Goal: Task Accomplishment & Management: Complete application form

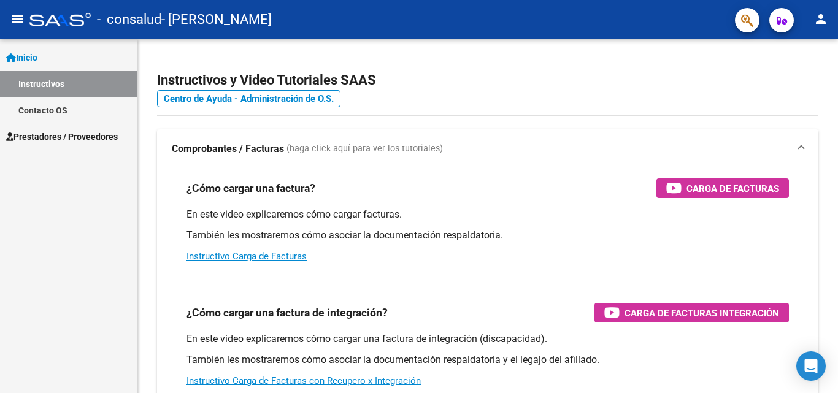
click at [106, 135] on span "Prestadores / Proveedores" at bounding box center [62, 136] width 112 height 13
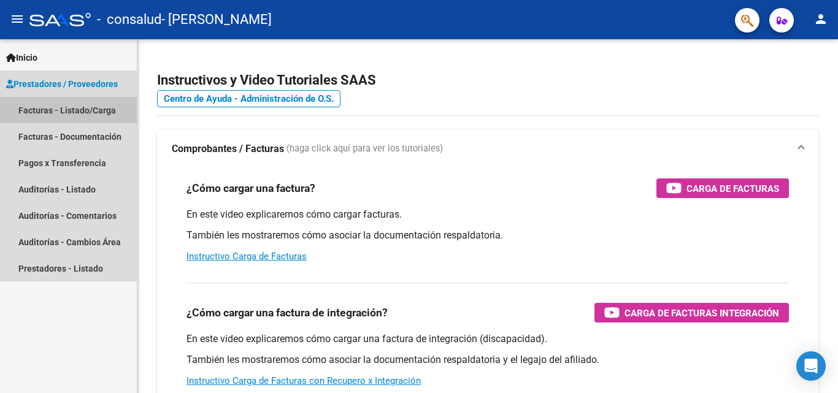
click at [96, 115] on link "Facturas - Listado/Carga" at bounding box center [68, 110] width 137 height 26
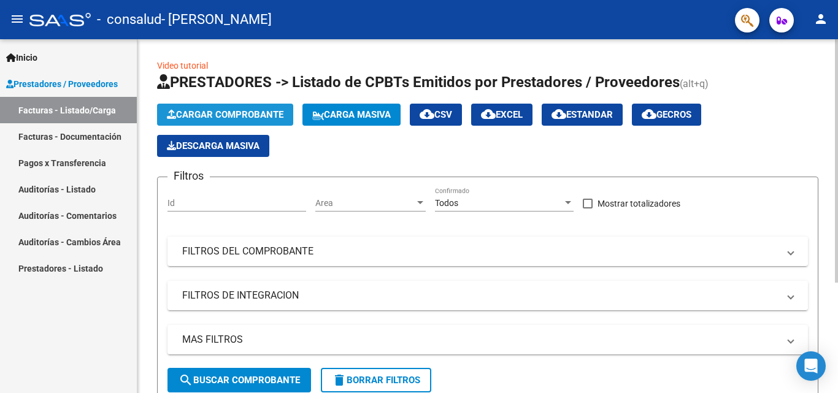
click at [277, 115] on span "Cargar Comprobante" at bounding box center [225, 114] width 117 height 11
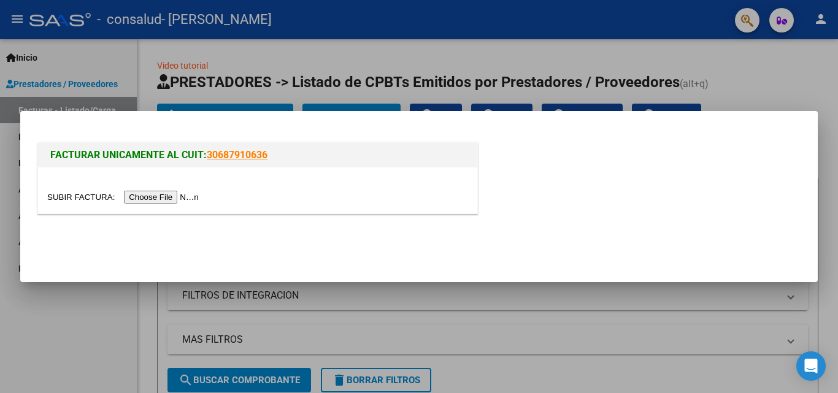
click at [191, 195] on input "file" at bounding box center [124, 197] width 155 height 13
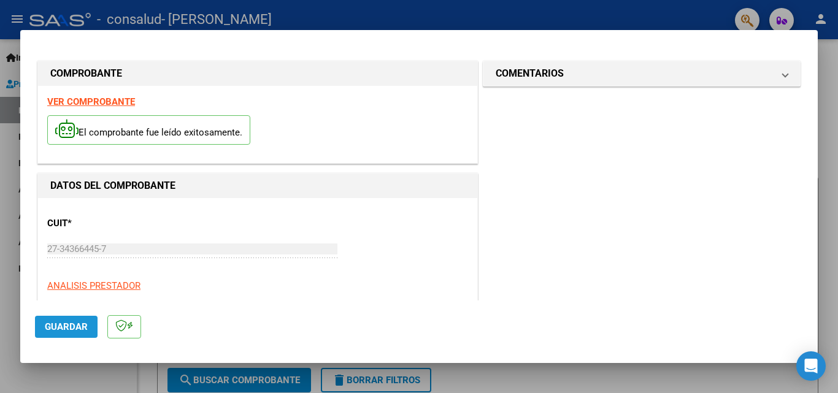
click at [77, 318] on button "Guardar" at bounding box center [66, 327] width 63 height 22
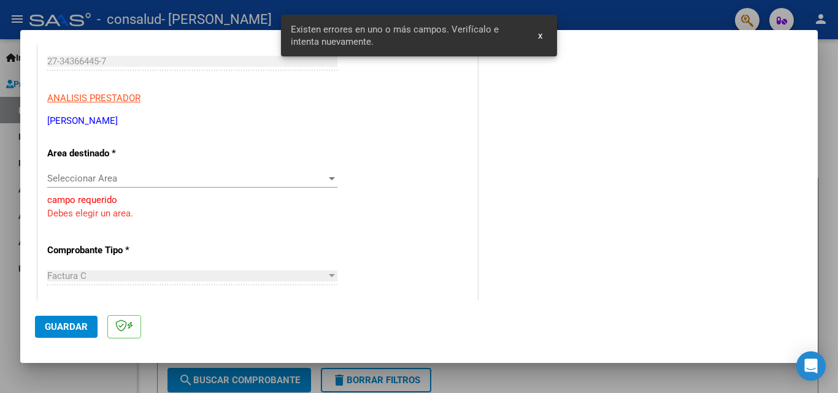
scroll to position [188, 0]
click at [157, 175] on span "Seleccionar Area" at bounding box center [186, 177] width 279 height 11
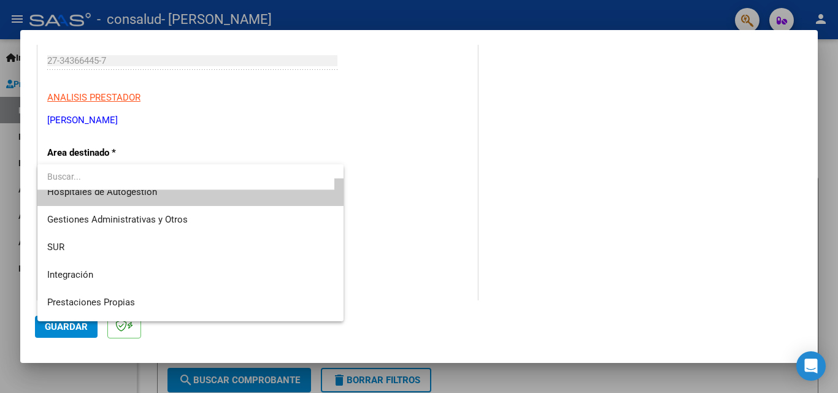
scroll to position [0, 0]
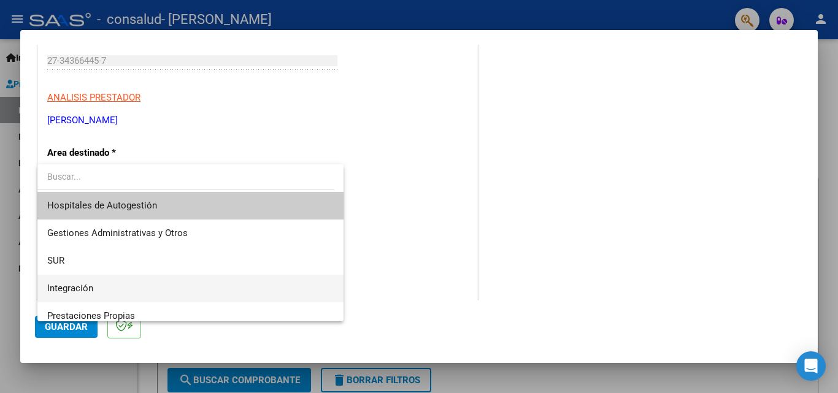
click at [109, 285] on span "Integración" at bounding box center [190, 289] width 287 height 28
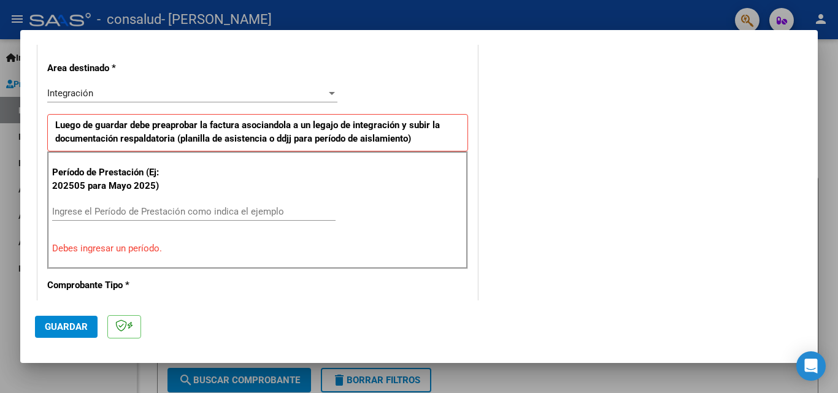
scroll to position [276, 0]
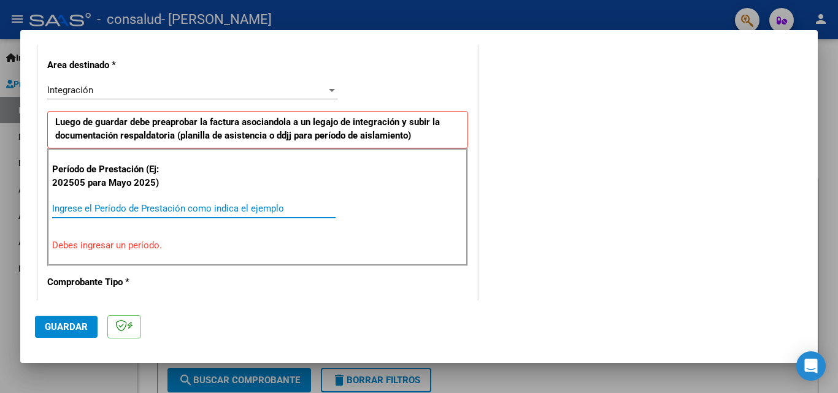
click at [228, 211] on input "Ingrese el Período de Prestación como indica el ejemplo" at bounding box center [193, 208] width 283 height 11
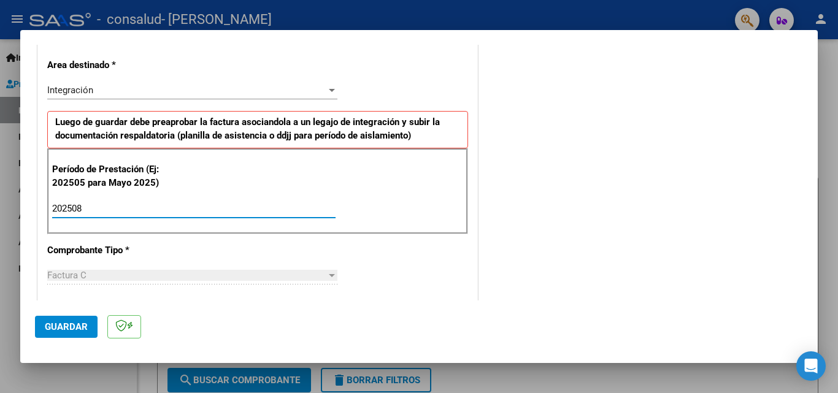
type input "202508"
click at [76, 325] on span "Guardar" at bounding box center [66, 327] width 43 height 11
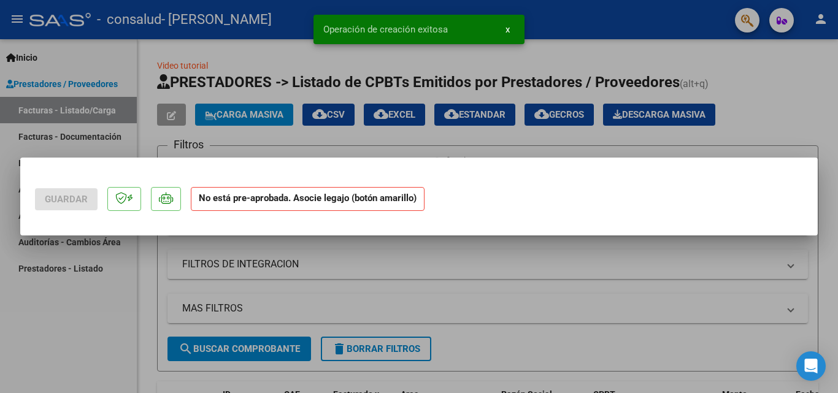
scroll to position [0, 0]
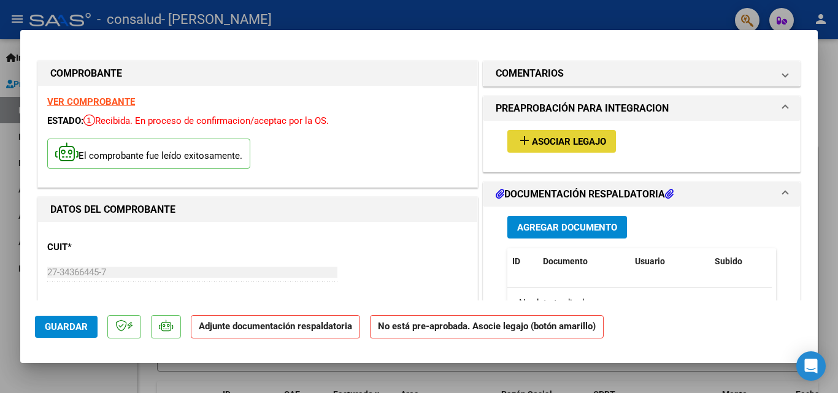
click at [544, 146] on span "Asociar Legajo" at bounding box center [569, 141] width 74 height 11
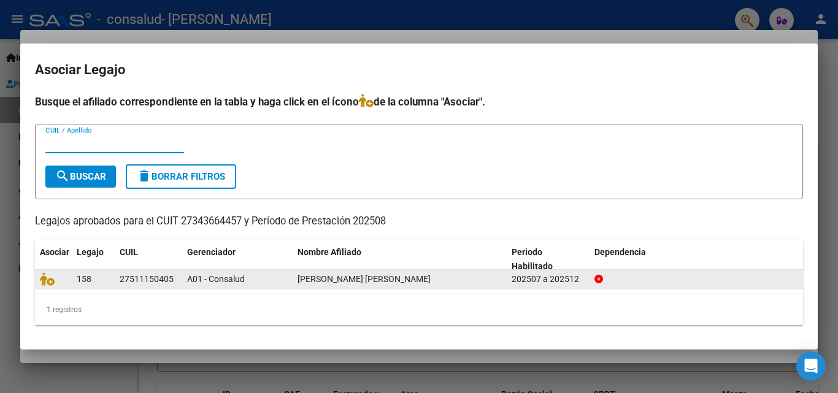
click at [331, 280] on span "[PERSON_NAME] [PERSON_NAME]" at bounding box center [364, 279] width 133 height 10
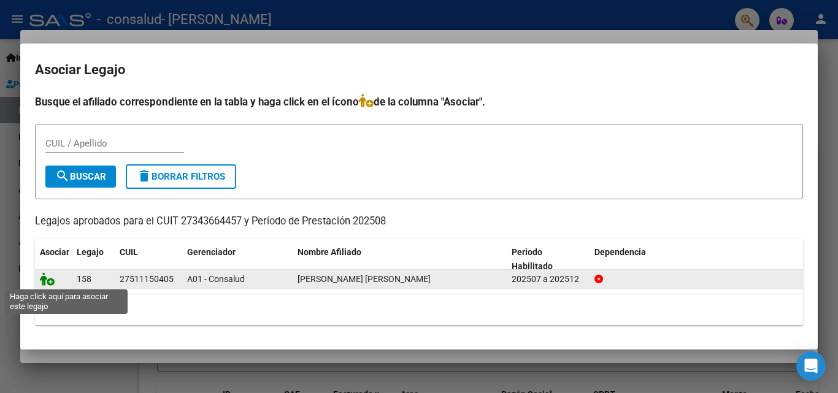
click at [48, 281] on icon at bounding box center [47, 278] width 15 height 13
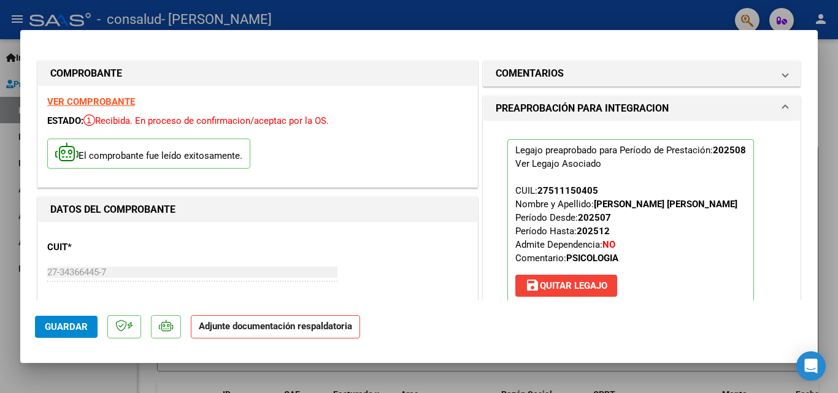
click at [224, 334] on p "Adjunte documentación respaldatoria" at bounding box center [275, 327] width 169 height 24
click at [82, 323] on span "Guardar" at bounding box center [66, 327] width 43 height 11
click at [264, 331] on strong "Adjunte documentación respaldatoria" at bounding box center [275, 326] width 153 height 11
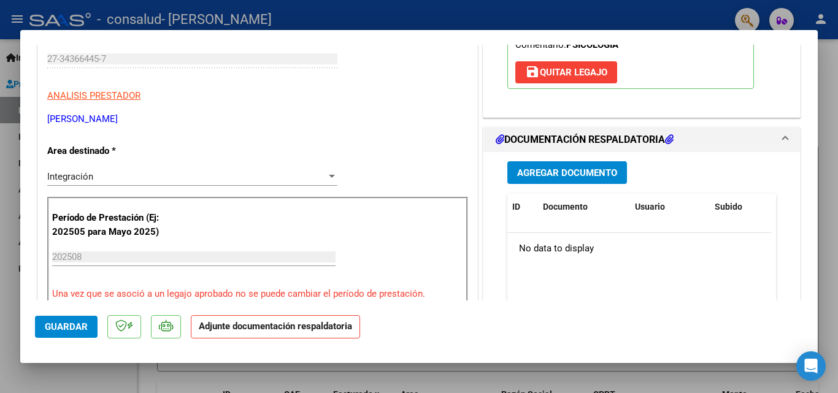
scroll to position [217, 0]
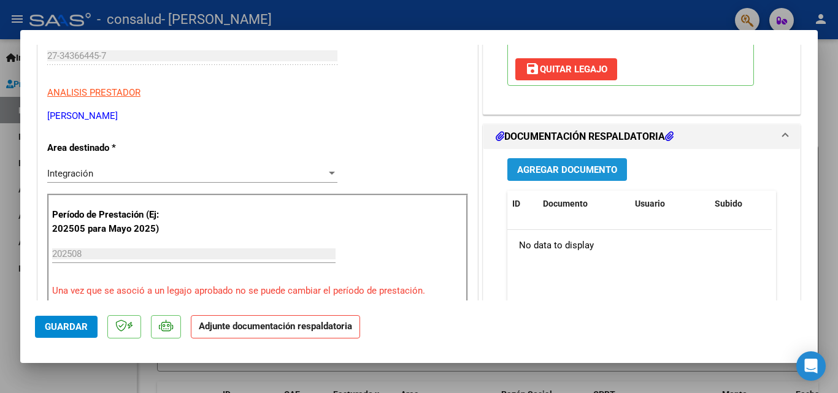
click at [588, 168] on span "Agregar Documento" at bounding box center [567, 169] width 100 height 11
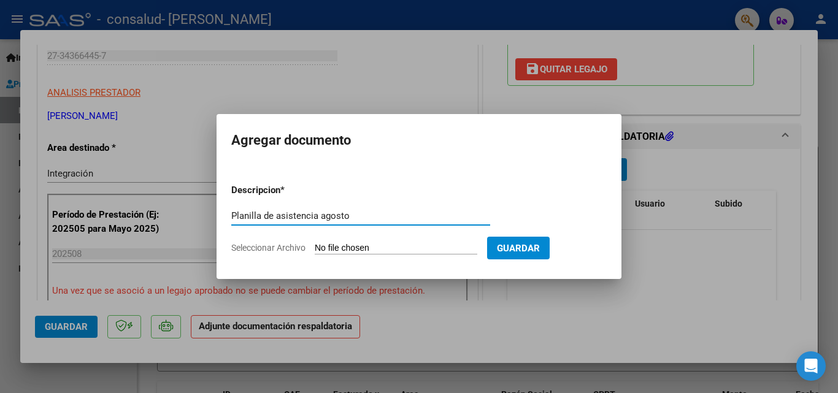
type input "Planilla de asistencia agosto"
click at [410, 247] on input "Seleccionar Archivo" at bounding box center [396, 249] width 163 height 12
type input "C:\fakepath\Planilla de asistencia Agosto.pdf"
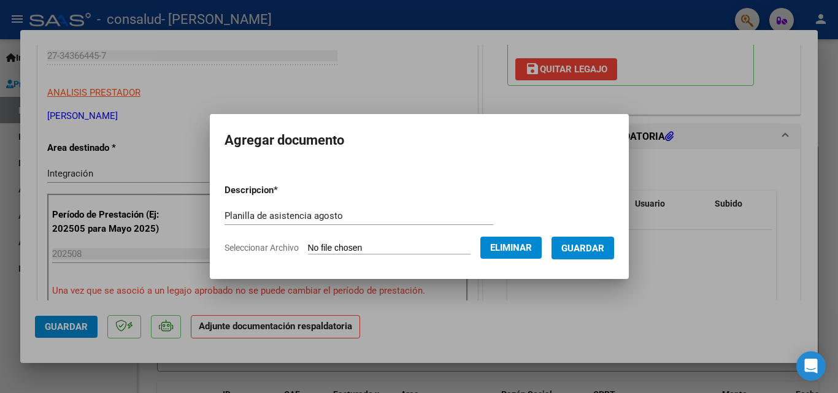
click at [585, 251] on span "Guardar" at bounding box center [582, 248] width 43 height 11
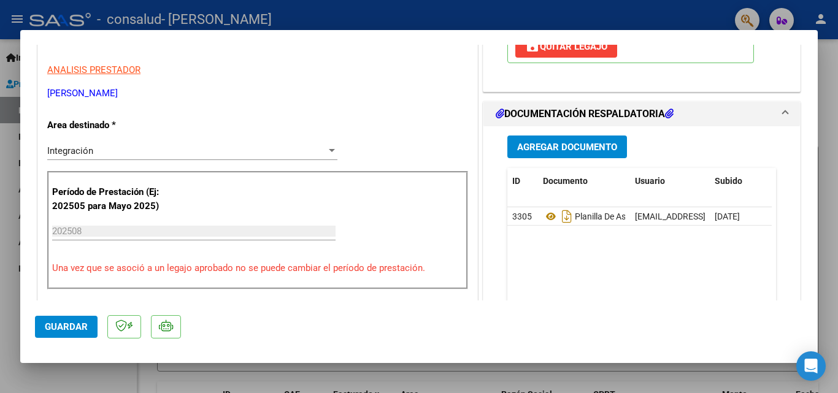
scroll to position [196, 0]
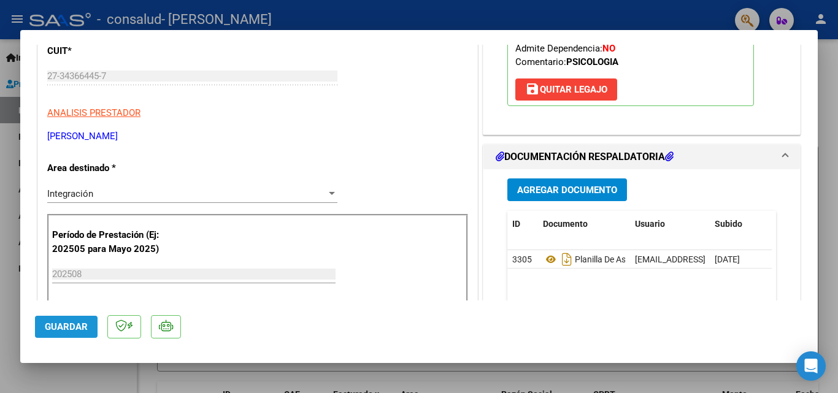
click at [73, 334] on button "Guardar" at bounding box center [66, 327] width 63 height 22
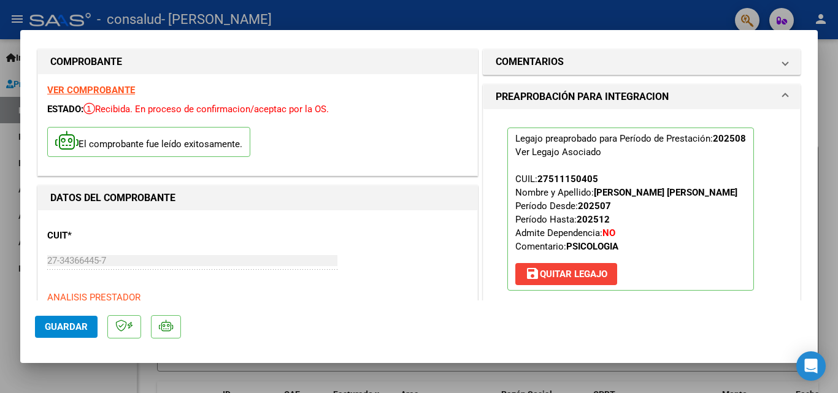
scroll to position [0, 0]
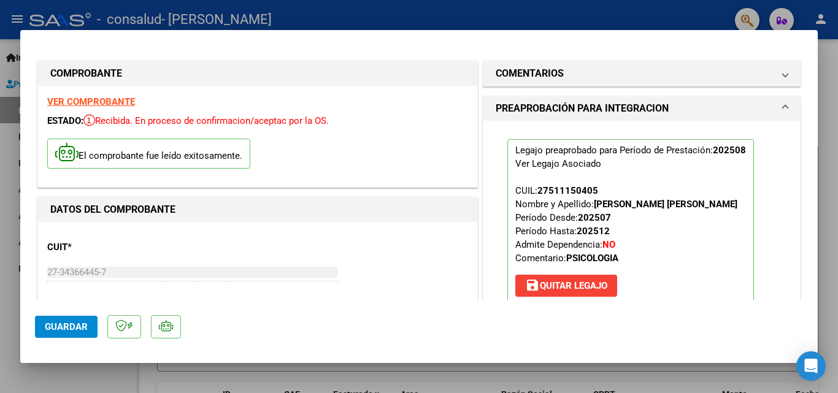
click at [502, 7] on div at bounding box center [419, 196] width 838 height 393
type input "$ 0,00"
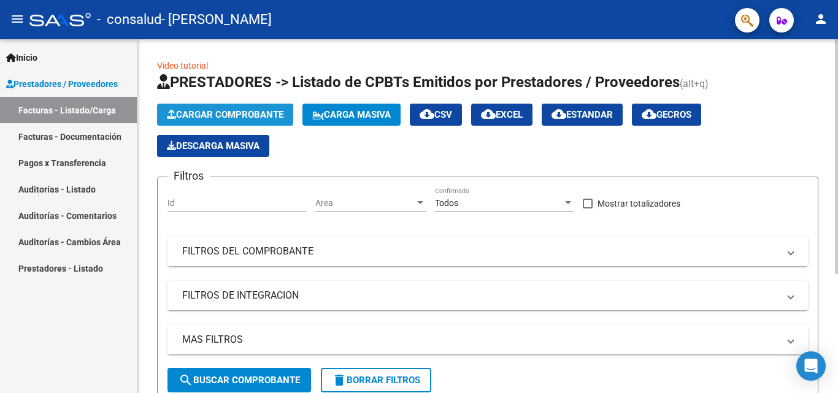
click at [258, 120] on span "Cargar Comprobante" at bounding box center [225, 114] width 117 height 11
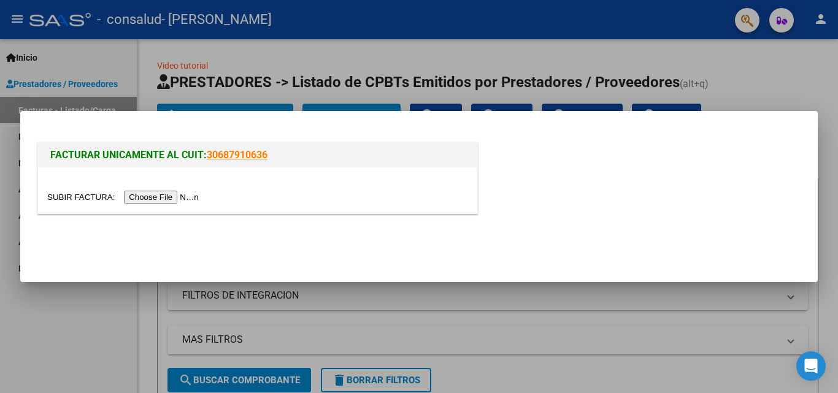
click at [195, 193] on input "file" at bounding box center [124, 197] width 155 height 13
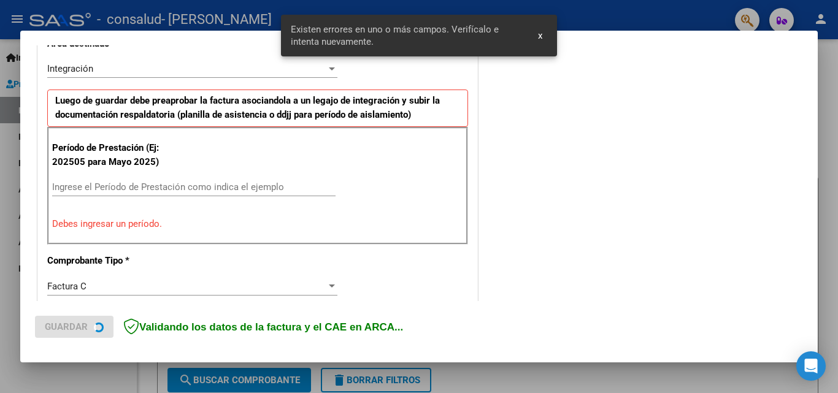
scroll to position [299, 0]
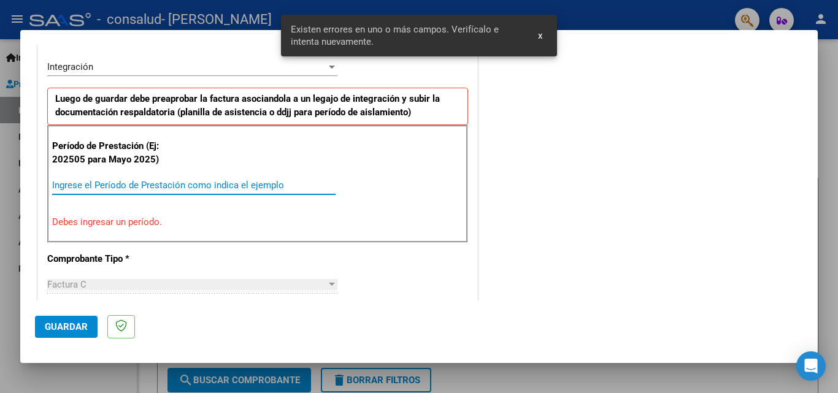
click at [202, 181] on input "Ingrese el Período de Prestación como indica el ejemplo" at bounding box center [193, 185] width 283 height 11
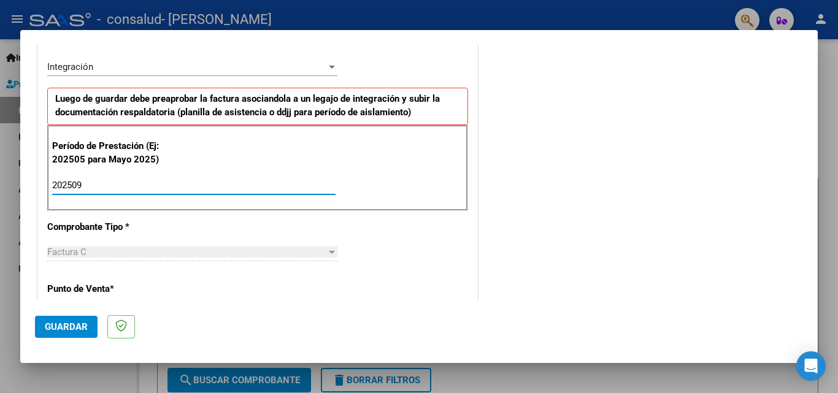
type input "202509"
click at [71, 322] on span "Guardar" at bounding box center [66, 327] width 43 height 11
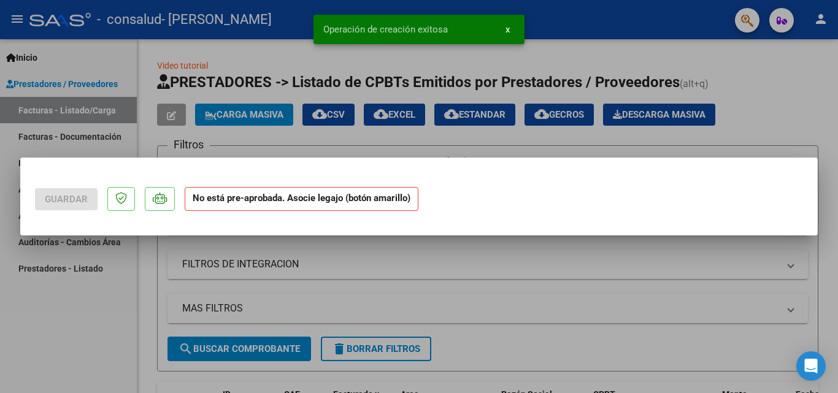
scroll to position [0, 0]
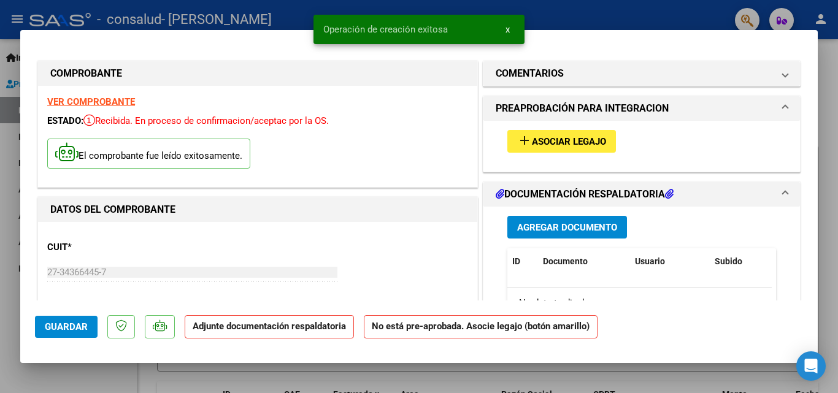
click at [546, 141] on span "Asociar Legajo" at bounding box center [569, 141] width 74 height 11
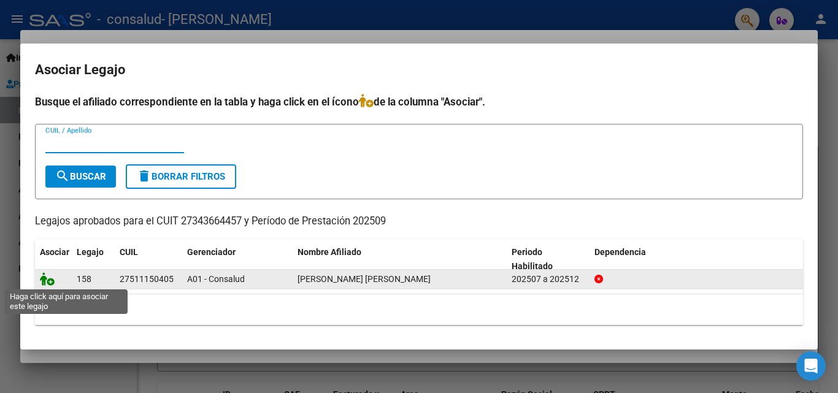
click at [48, 282] on icon at bounding box center [47, 278] width 15 height 13
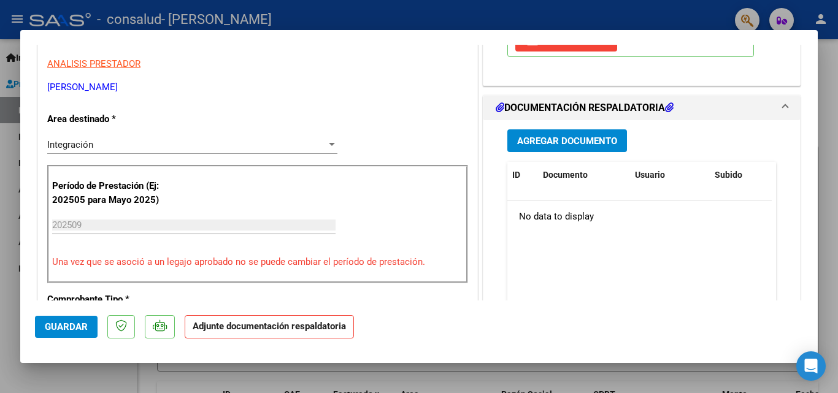
scroll to position [248, 0]
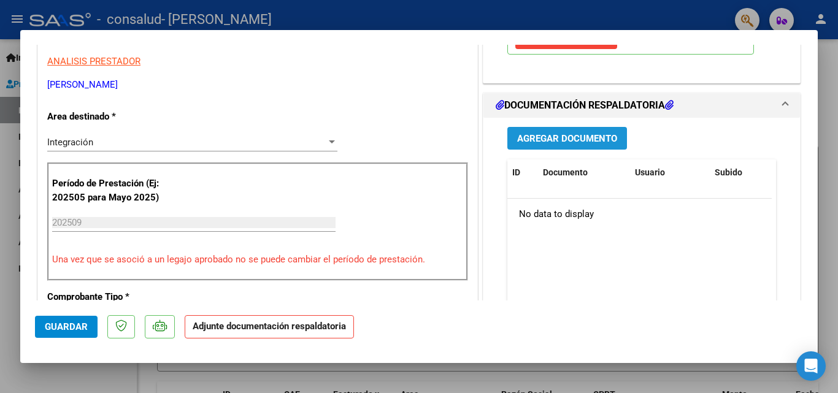
click at [593, 142] on span "Agregar Documento" at bounding box center [567, 138] width 100 height 11
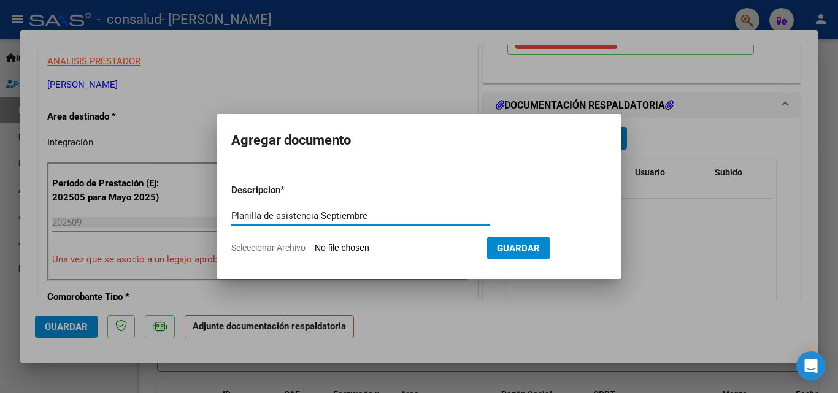
type input "Planilla de asistencia Septiembre"
click at [383, 244] on input "Seleccionar Archivo" at bounding box center [396, 249] width 163 height 12
type input "C:\fakepath\Planilla de asistencia Septiembre .pdf"
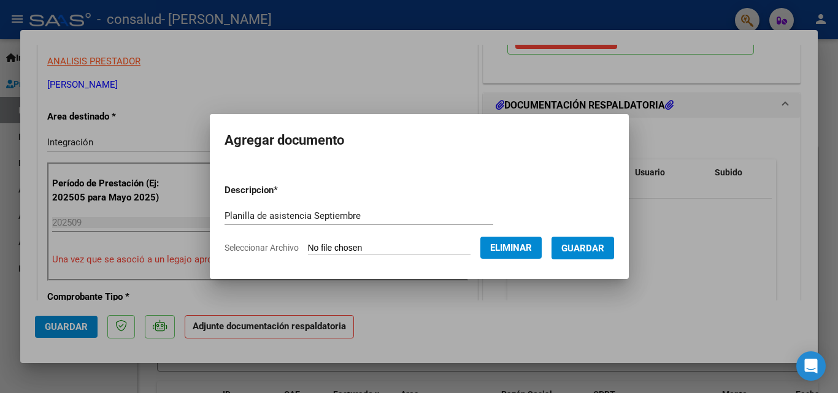
click at [575, 247] on span "Guardar" at bounding box center [582, 248] width 43 height 11
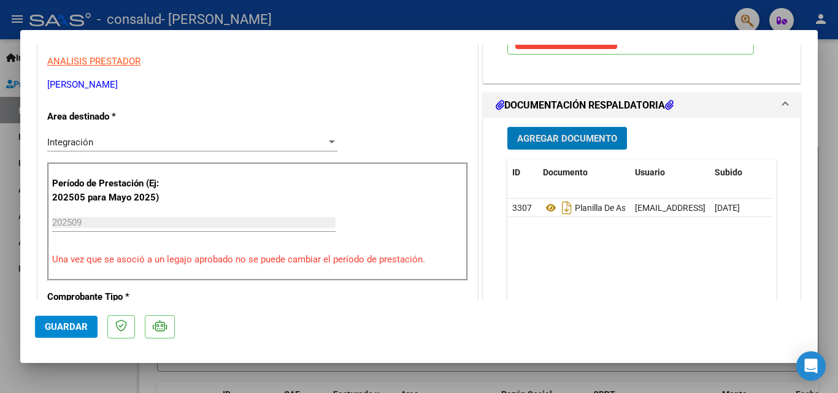
click at [71, 323] on span "Guardar" at bounding box center [66, 327] width 43 height 11
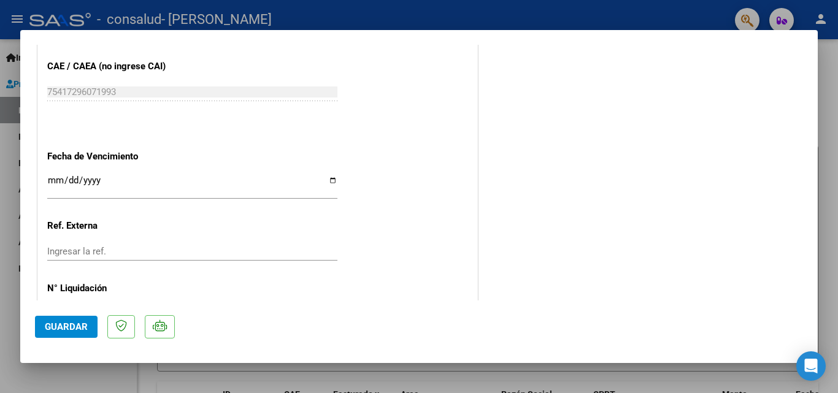
scroll to position [843, 0]
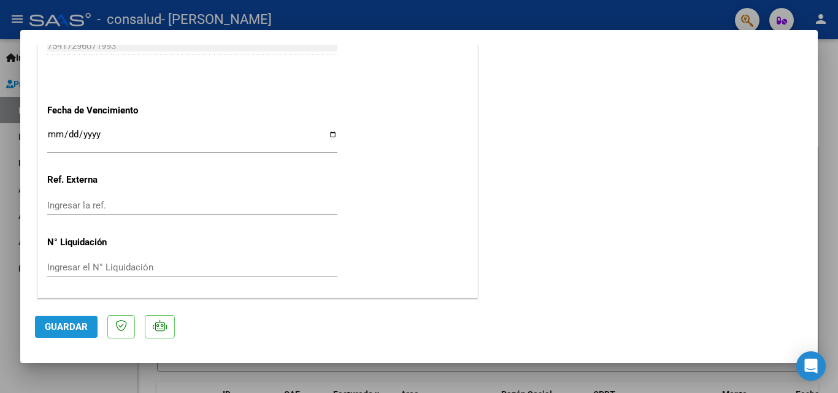
click at [86, 330] on span "Guardar" at bounding box center [66, 327] width 43 height 11
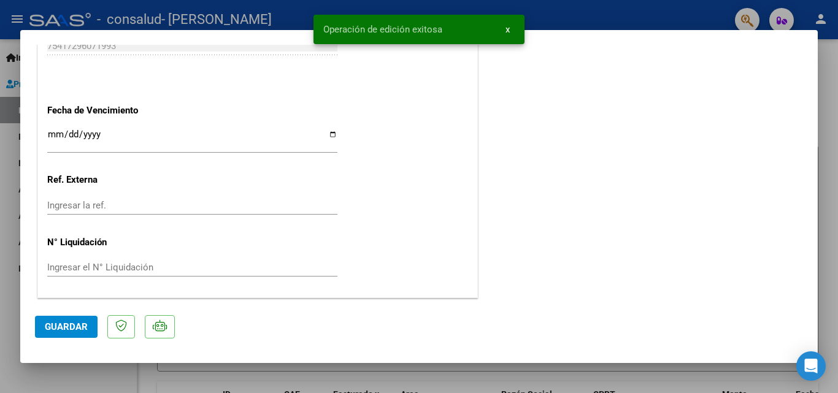
click at [0, 124] on div at bounding box center [419, 196] width 838 height 393
type input "$ 0,00"
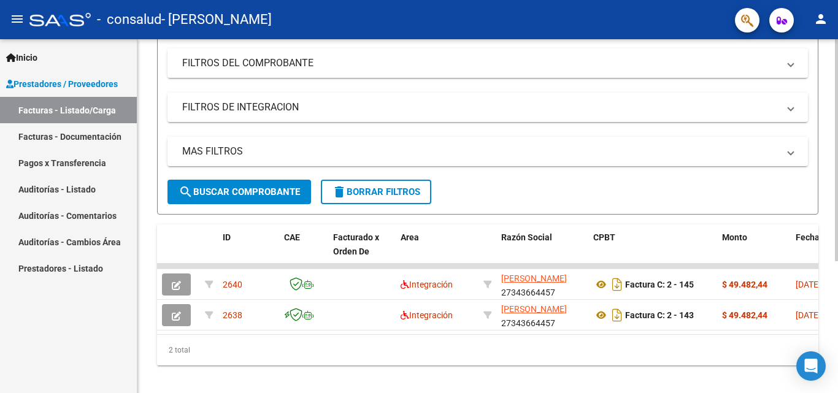
scroll to position [210, 0]
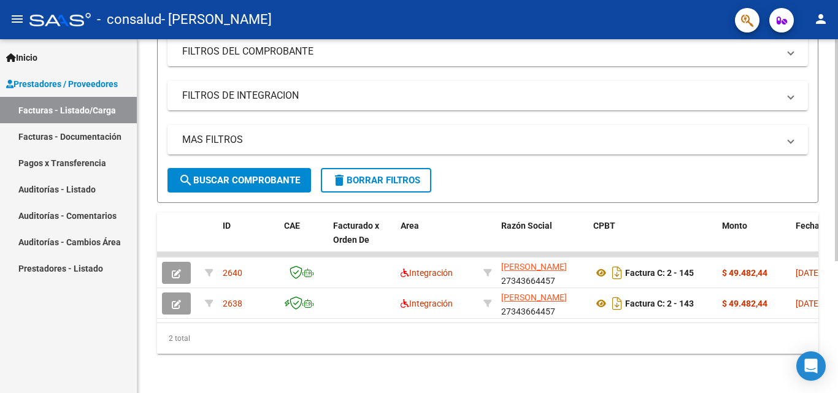
click at [838, 276] on div at bounding box center [836, 282] width 3 height 222
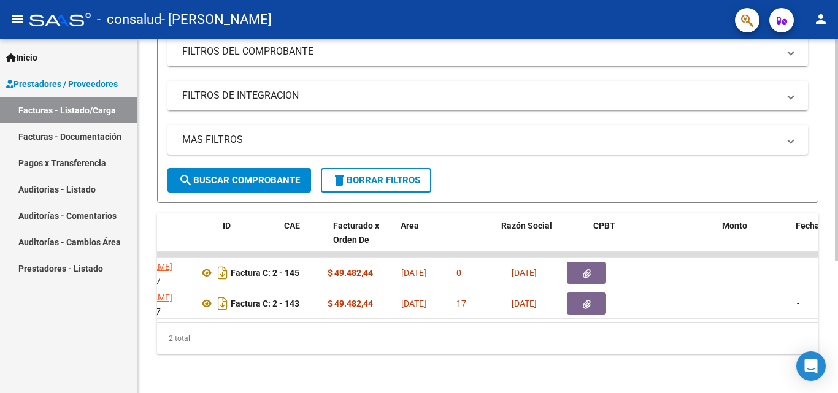
scroll to position [0, 0]
